Goal: Information Seeking & Learning: Check status

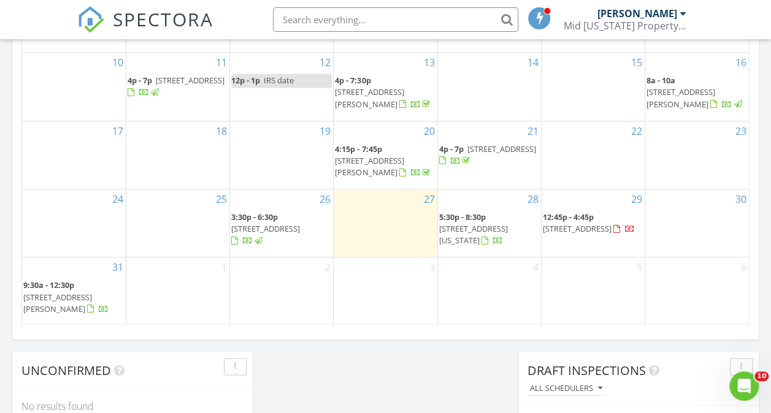
scroll to position [797, 0]
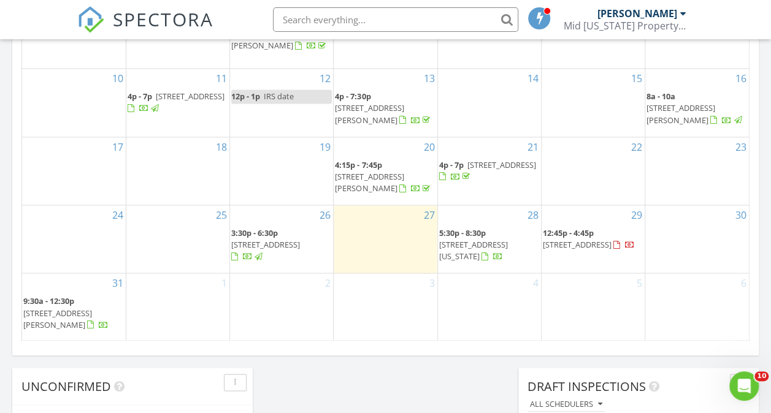
drag, startPoint x: 487, startPoint y: 207, endPoint x: 485, endPoint y: 238, distance: 31.3
click at [485, 238] on span "5:30p - 8:30p 57 Wellesley Dr, Delaware 43015" at bounding box center [489, 245] width 101 height 36
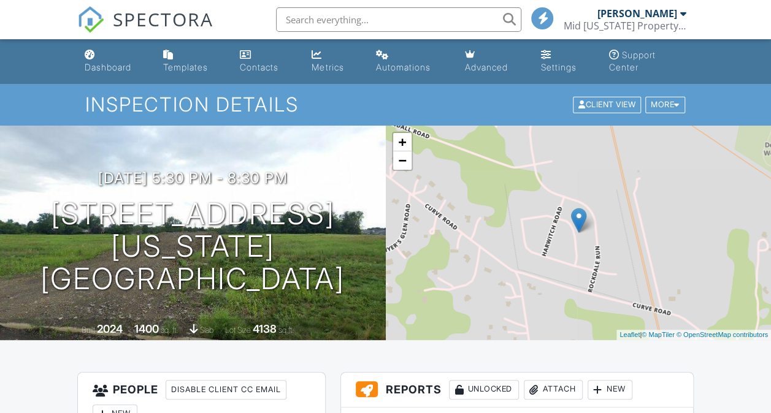
click at [405, 170] on div "+ −" at bounding box center [402, 151] width 21 height 39
click at [403, 169] on div "+ −" at bounding box center [402, 151] width 21 height 39
click at [398, 157] on link "−" at bounding box center [402, 160] width 18 height 18
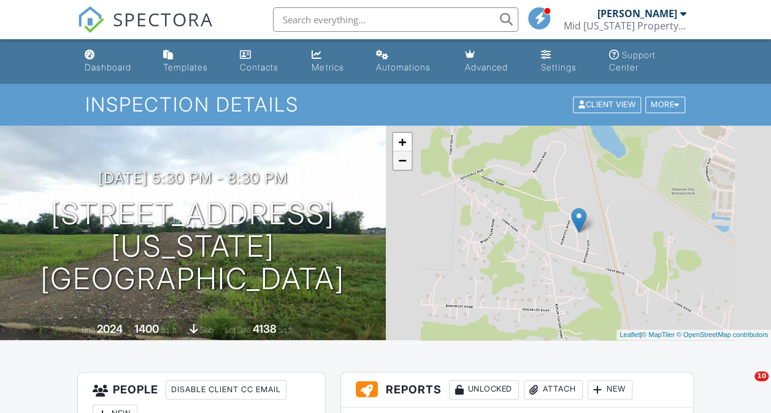
click at [398, 157] on link "−" at bounding box center [402, 160] width 18 height 18
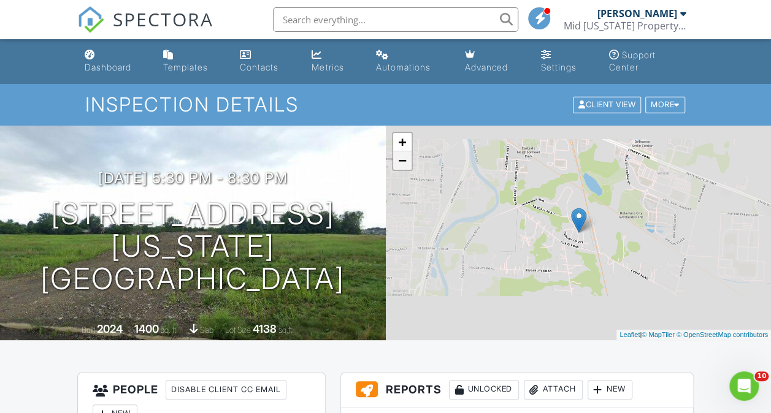
click at [398, 157] on link "−" at bounding box center [402, 160] width 18 height 18
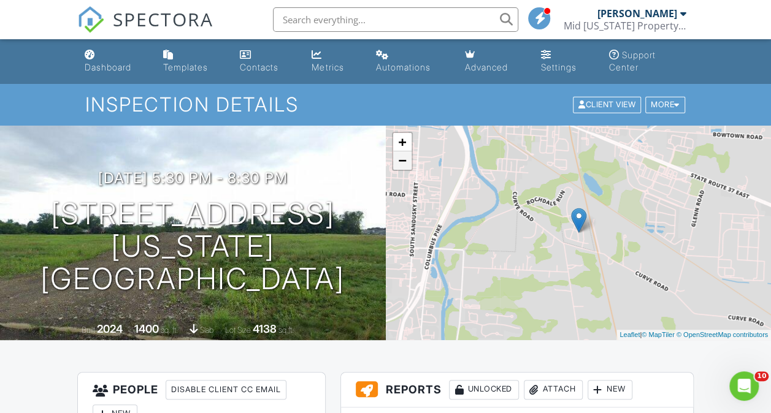
click at [398, 157] on link "−" at bounding box center [402, 160] width 18 height 18
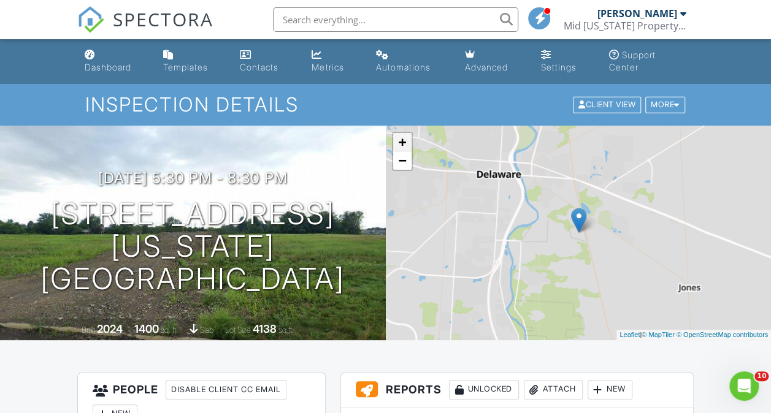
click at [405, 142] on link "+" at bounding box center [402, 142] width 18 height 18
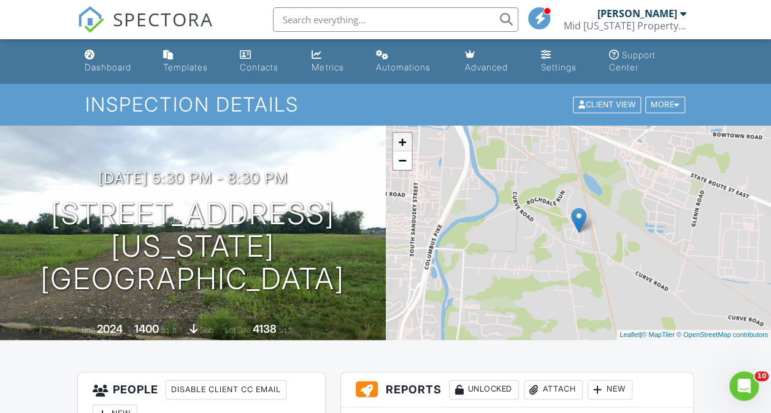
click at [405, 142] on link "+" at bounding box center [402, 142] width 18 height 18
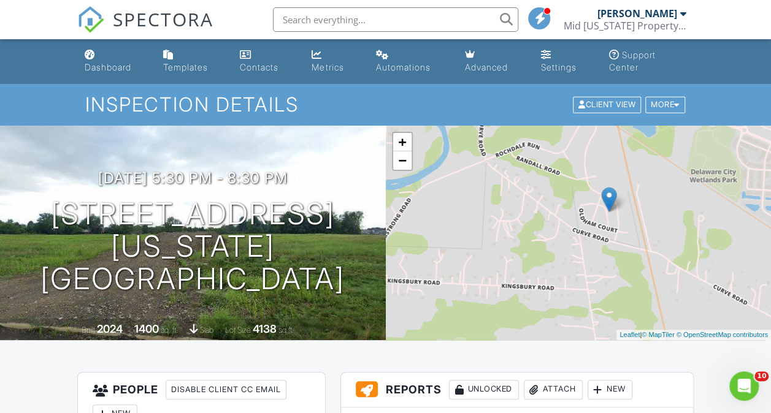
drag, startPoint x: 457, startPoint y: 283, endPoint x: 489, endPoint y: 262, distance: 38.1
click at [489, 262] on div "+ − Leaflet | © MapTiler © OpenStreetMap contributors" at bounding box center [579, 233] width 386 height 215
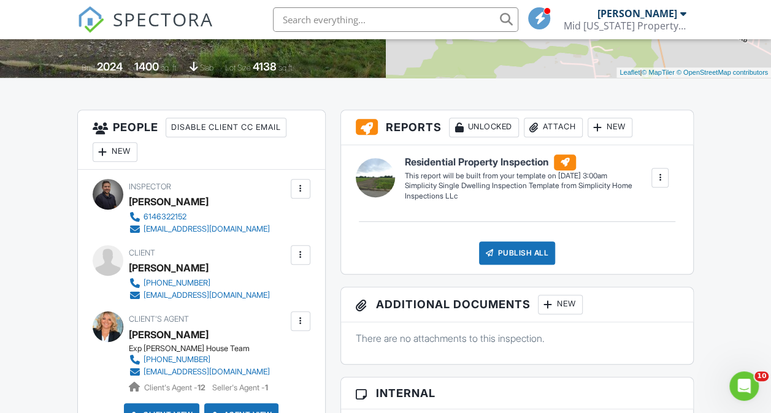
scroll to position [184, 0]
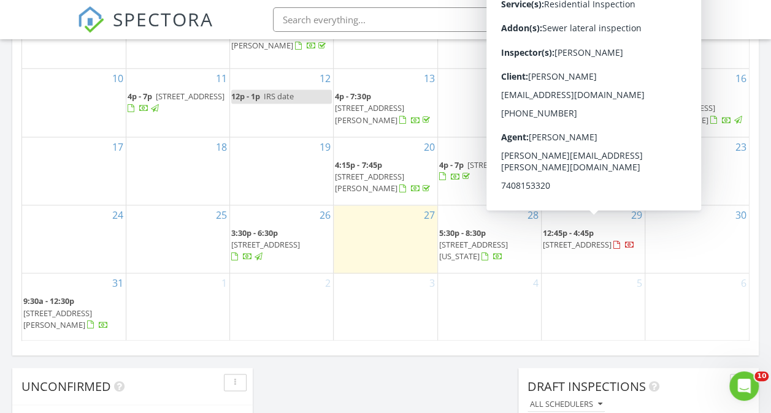
click at [576, 239] on span "6295 Hares Ear Dr, Columbus 43230" at bounding box center [576, 244] width 69 height 11
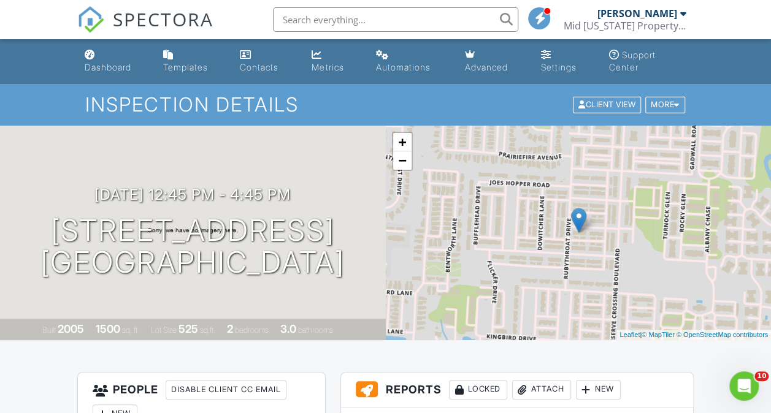
click at [414, 170] on div "+ − Leaflet | © MapTiler © OpenStreetMap contributors" at bounding box center [579, 233] width 386 height 215
click at [405, 161] on link "−" at bounding box center [402, 160] width 18 height 18
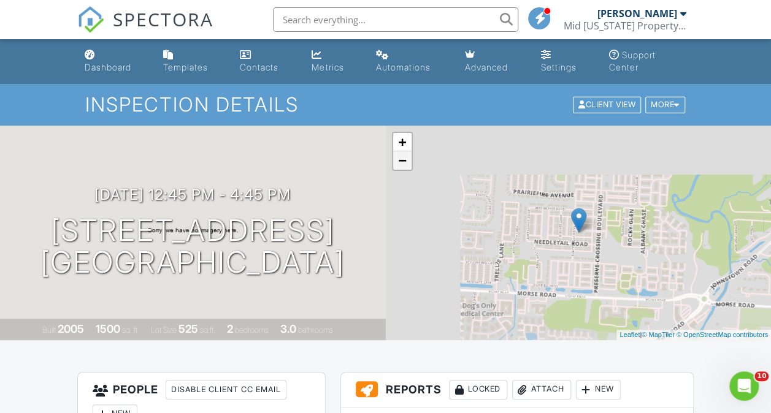
click at [405, 160] on link "−" at bounding box center [402, 160] width 18 height 18
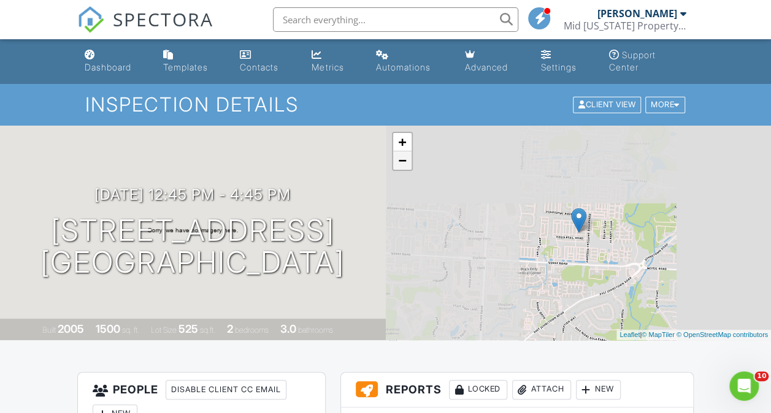
click at [404, 160] on link "−" at bounding box center [402, 160] width 18 height 18
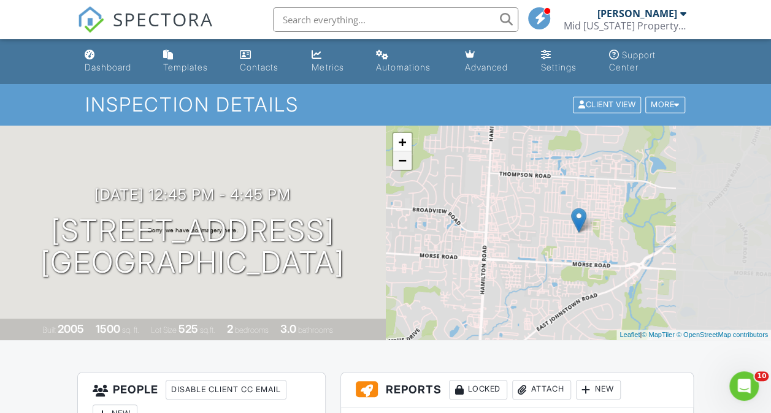
click at [404, 160] on link "−" at bounding box center [402, 160] width 18 height 18
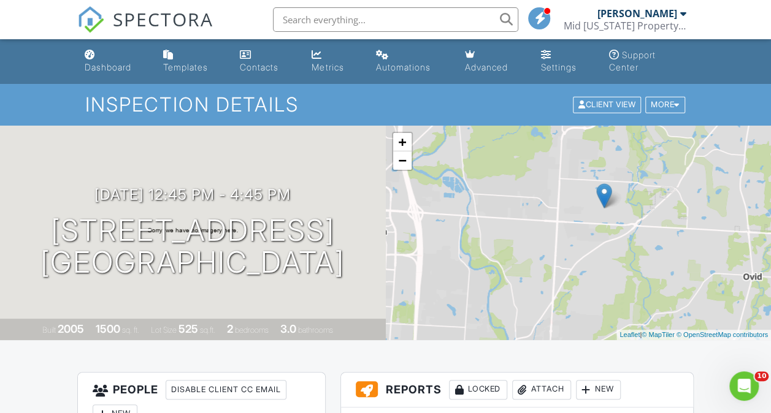
drag, startPoint x: 528, startPoint y: 250, endPoint x: 421, endPoint y: 202, distance: 116.9
click at [455, 225] on div "+ − Leaflet | © MapTiler © OpenStreetMap contributors" at bounding box center [579, 233] width 386 height 215
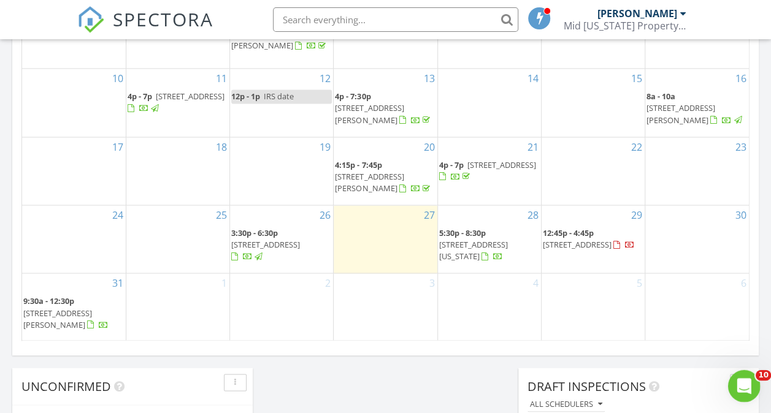
click at [736, 376] on div "Open Intercom Messenger" at bounding box center [741, 384] width 40 height 40
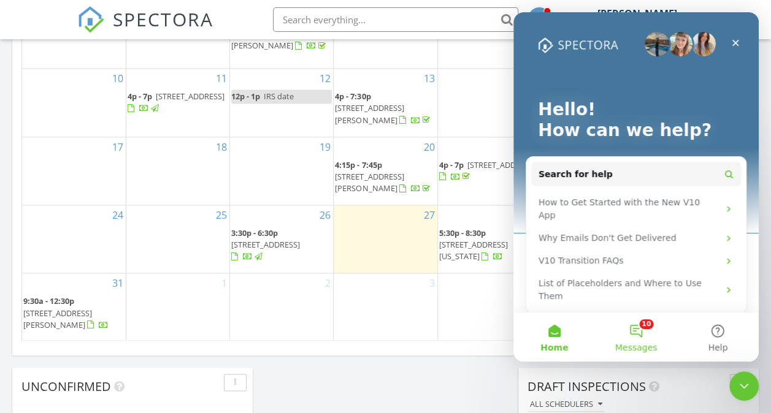
click at [633, 337] on button "10 Messages" at bounding box center [636, 337] width 82 height 49
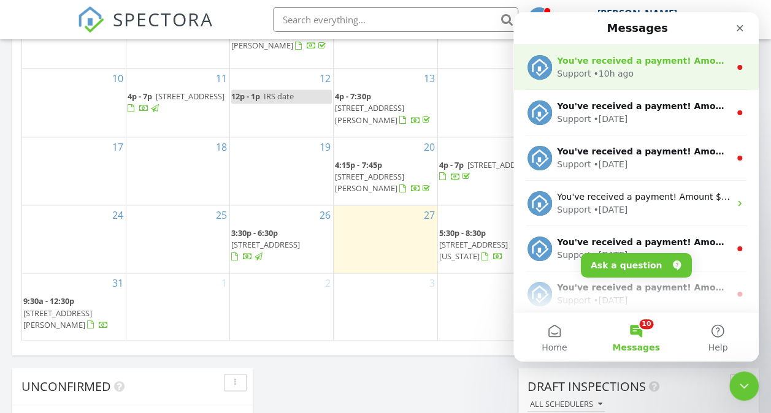
click at [645, 67] on div "Support • 10h ago" at bounding box center [643, 73] width 173 height 13
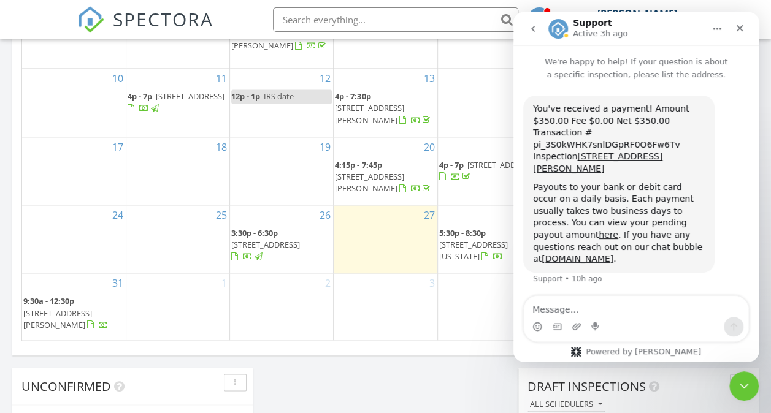
click at [531, 25] on icon "go back" at bounding box center [533, 29] width 10 height 10
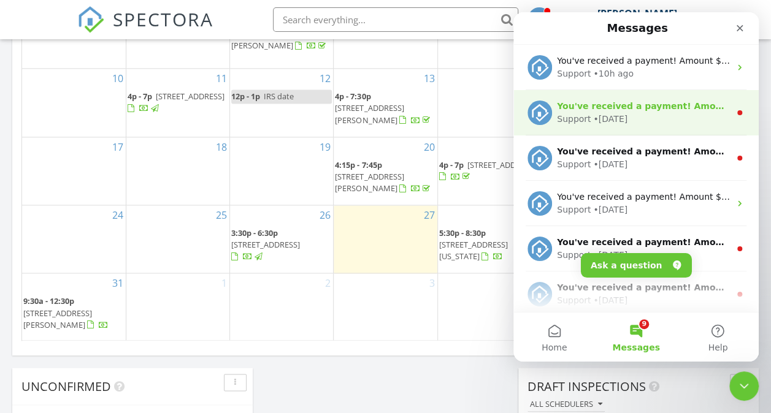
click at [617, 123] on div "• [DATE]" at bounding box center [610, 119] width 34 height 13
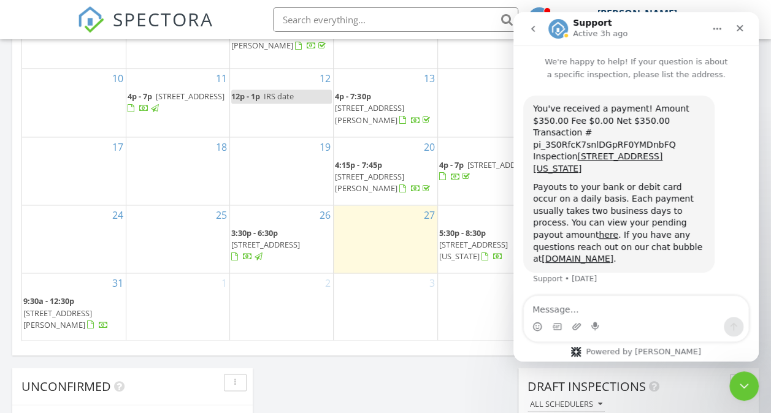
click at [535, 39] on button "go back" at bounding box center [532, 28] width 23 height 23
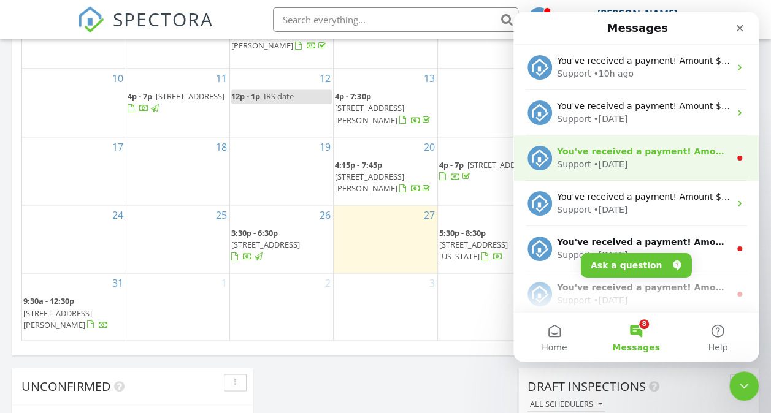
click at [666, 166] on div "Support • [DATE]" at bounding box center [643, 164] width 173 height 13
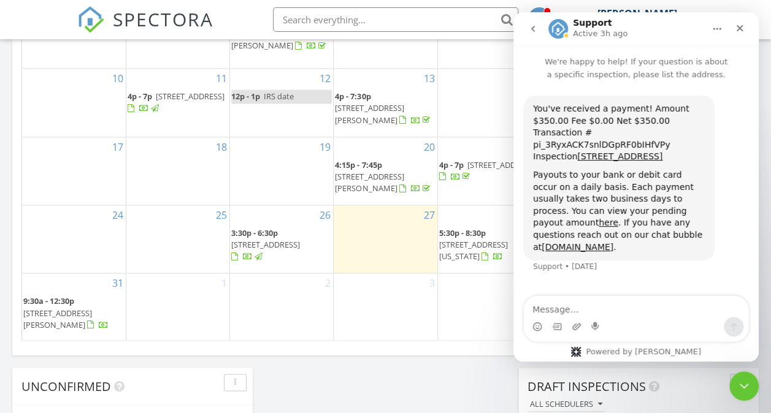
click at [540, 31] on button "go back" at bounding box center [532, 28] width 23 height 23
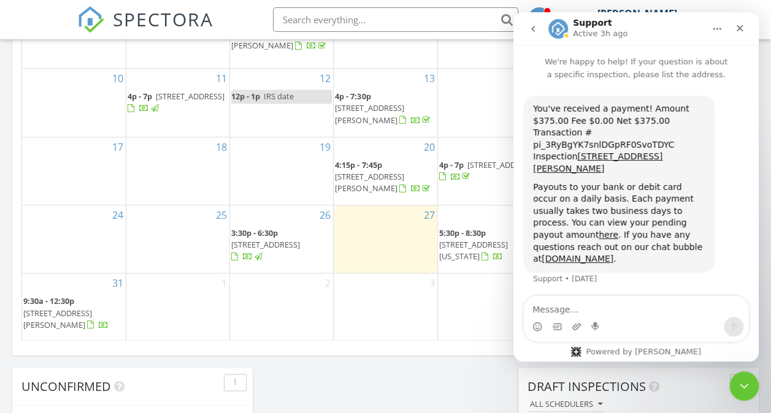
click at [529, 26] on icon "go back" at bounding box center [533, 29] width 10 height 10
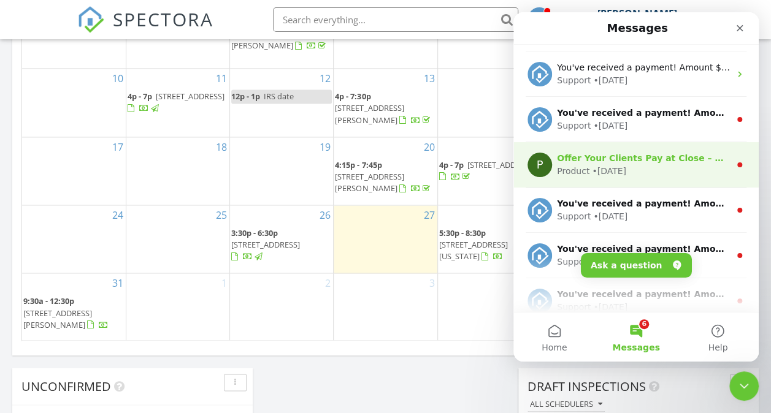
scroll to position [184, 0]
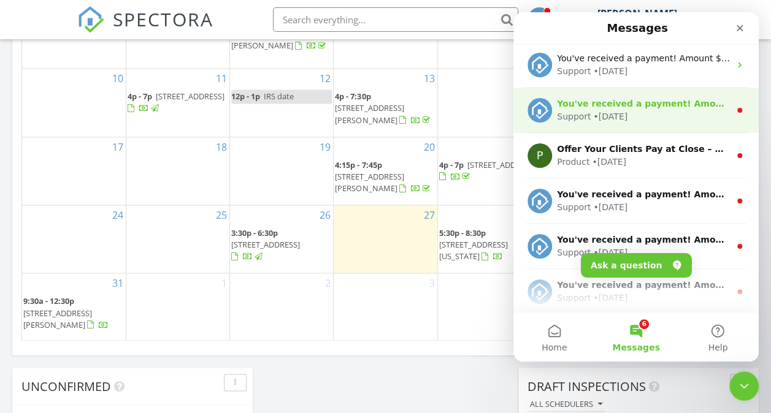
click at [630, 128] on div "You've received a payment! Amount $300.00 Fee $0.00 Net $300.00 Transaction # p…" at bounding box center [635, 110] width 245 height 45
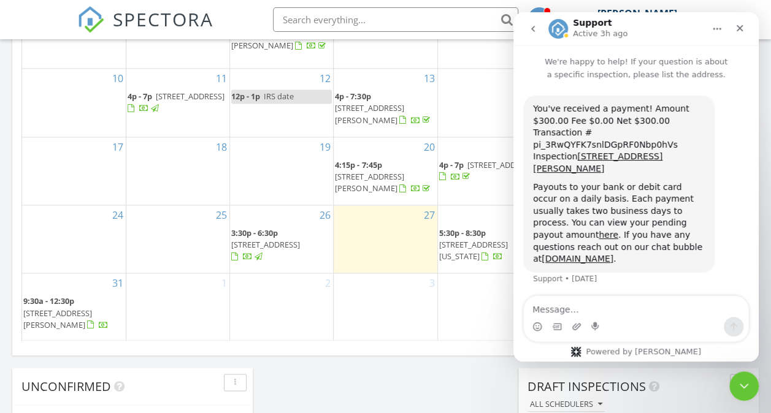
click at [531, 29] on icon "go back" at bounding box center [533, 29] width 4 height 6
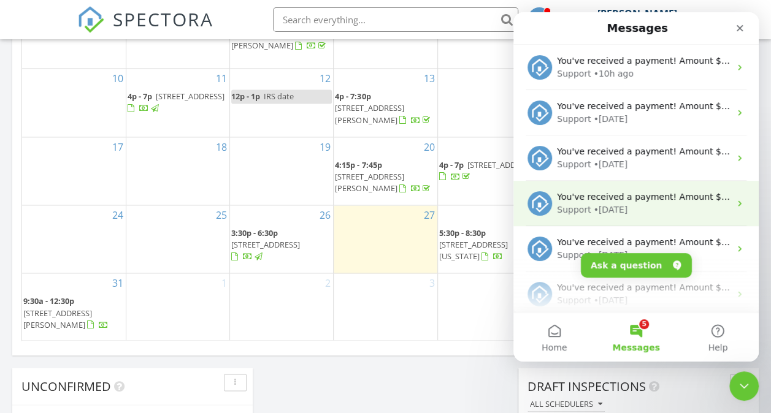
scroll to position [0, 0]
click at [634, 186] on div "You've received a payment! Amount $350.00 Fee $3.99 Net $346.01 Transaction # p…" at bounding box center [635, 203] width 245 height 45
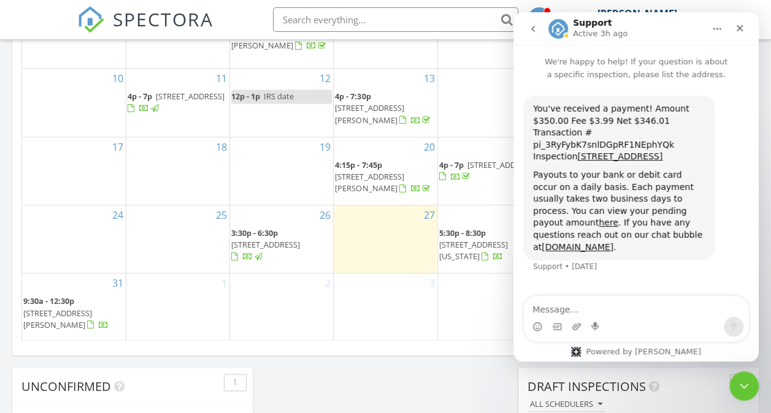
click at [538, 26] on button "go back" at bounding box center [532, 28] width 23 height 23
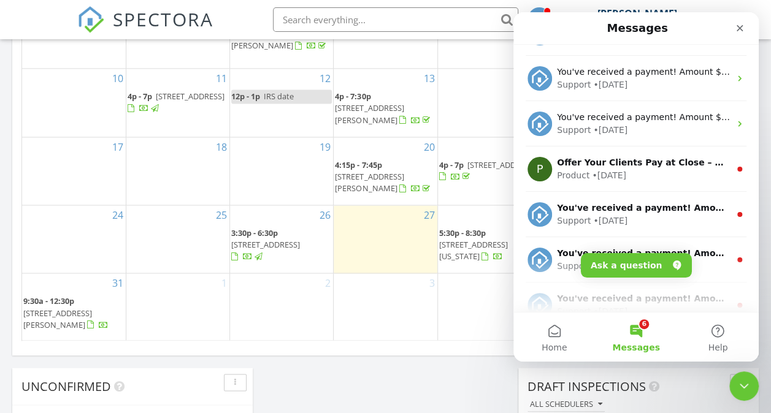
scroll to position [184, 0]
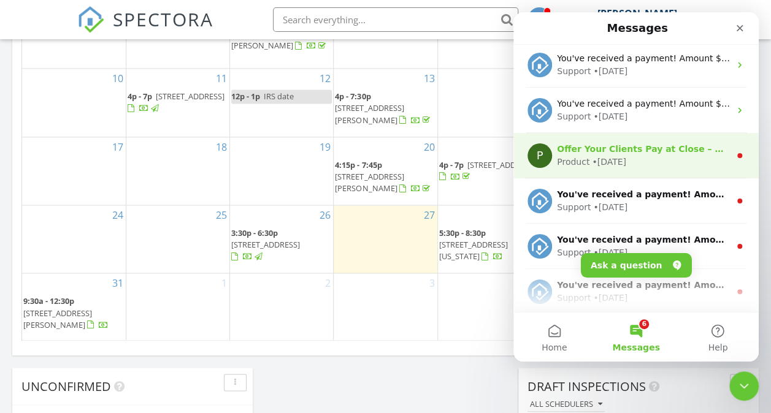
click at [654, 157] on div "Product • [DATE]" at bounding box center [643, 162] width 173 height 13
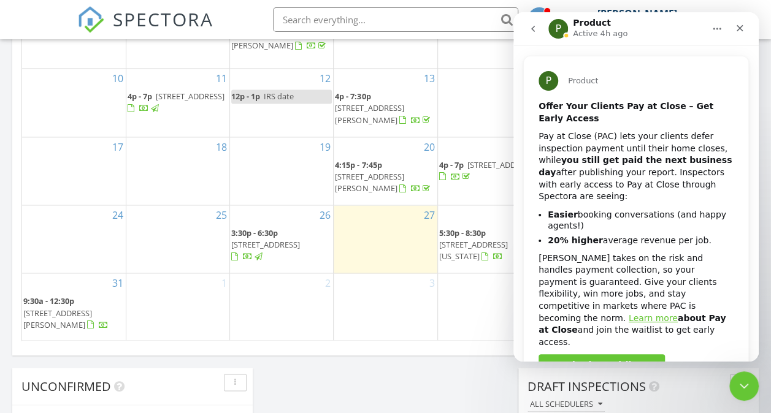
scroll to position [77, 0]
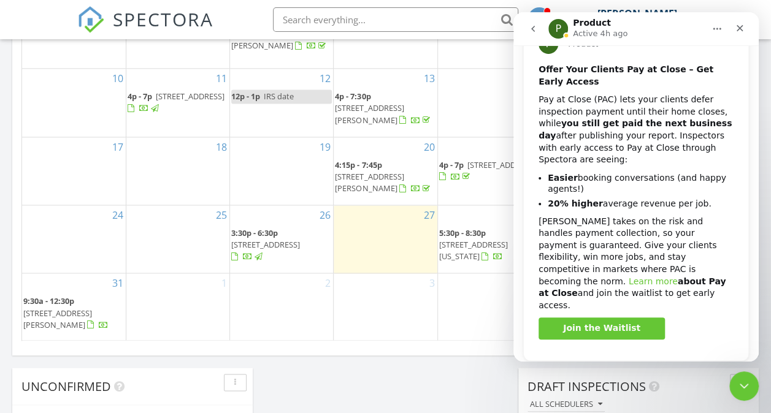
click at [628, 276] on link "Learn more" at bounding box center [652, 281] width 49 height 10
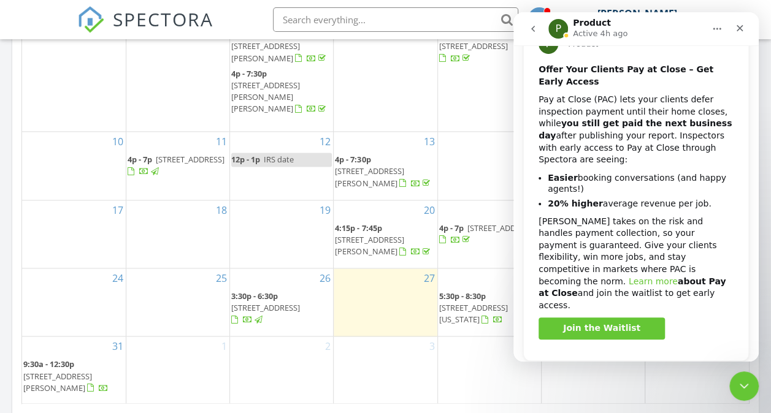
scroll to position [674, 0]
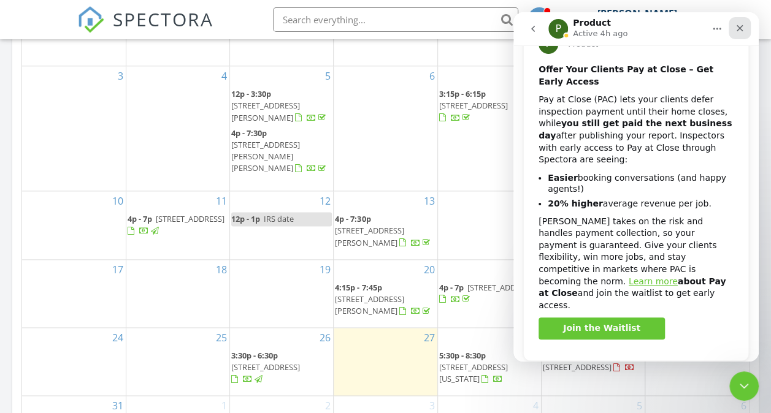
click at [739, 32] on div "Close" at bounding box center [739, 28] width 22 height 22
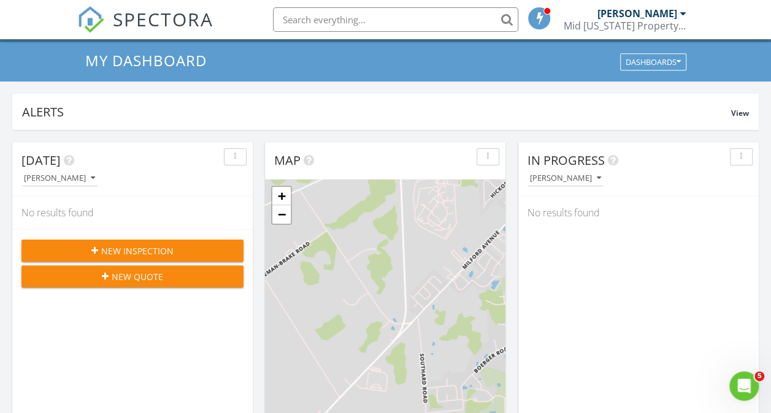
scroll to position [0, 0]
